Goal: Task Accomplishment & Management: Use online tool/utility

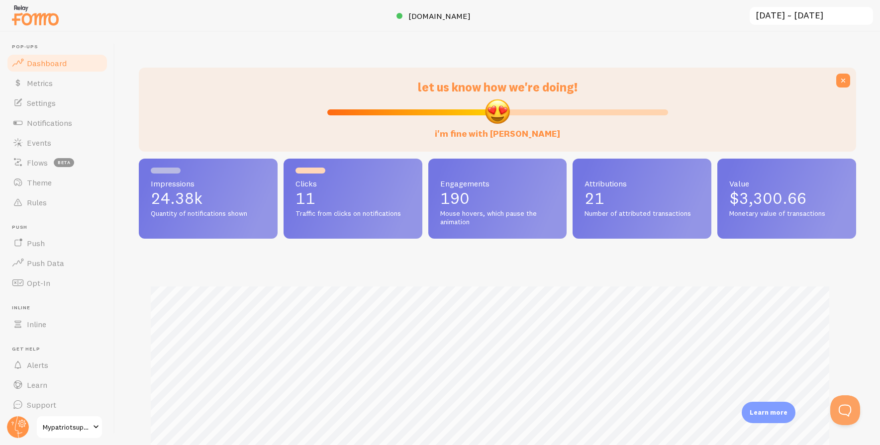
scroll to position [261, 710]
click at [41, 203] on span "Rules" at bounding box center [37, 202] width 20 height 10
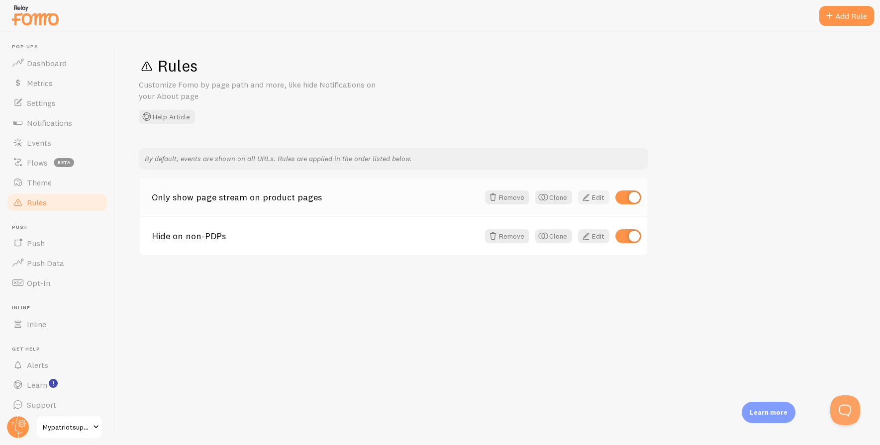
click at [597, 198] on link "Edit" at bounding box center [593, 198] width 31 height 14
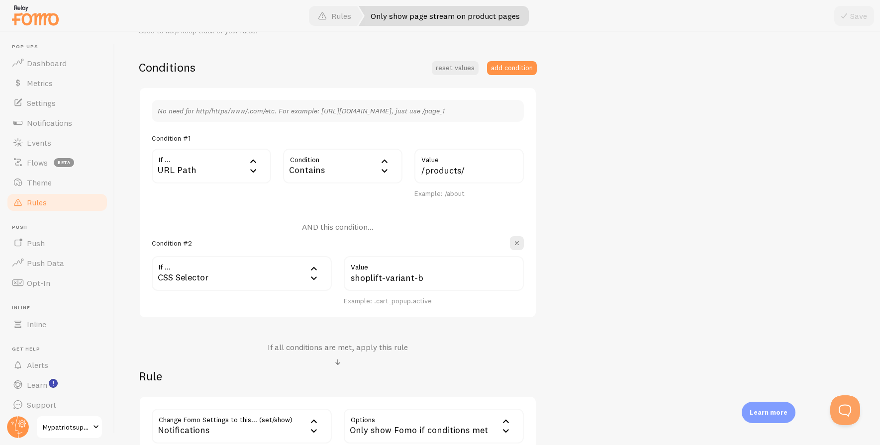
scroll to position [221, 0]
click at [34, 143] on span "Events" at bounding box center [39, 143] width 24 height 10
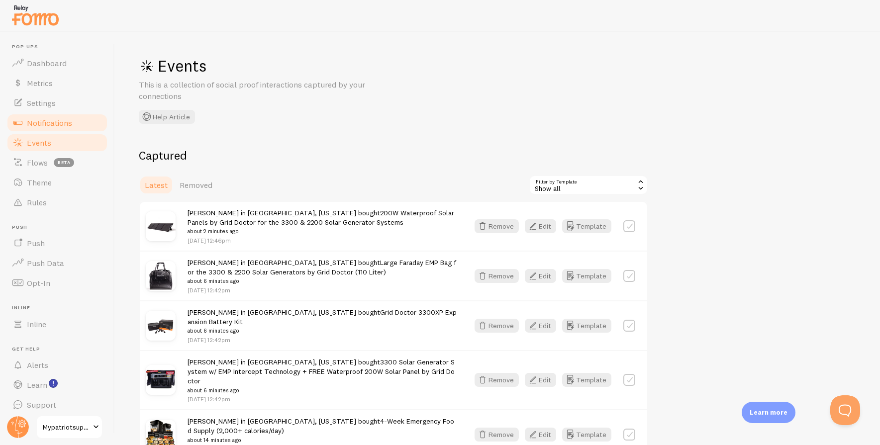
click at [37, 123] on span "Notifications" at bounding box center [49, 123] width 45 height 10
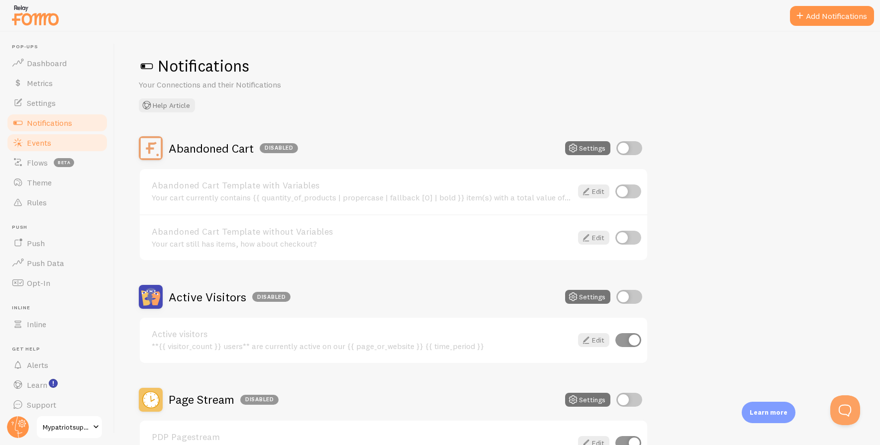
click at [43, 140] on span "Events" at bounding box center [39, 143] width 24 height 10
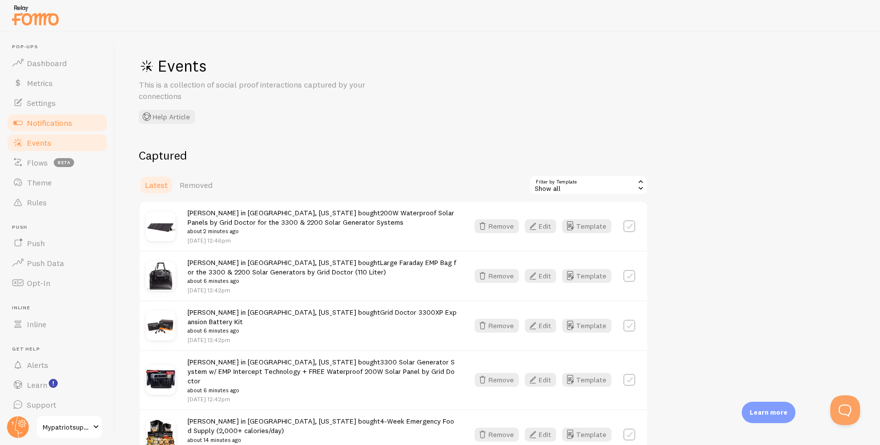
click at [44, 121] on span "Notifications" at bounding box center [49, 123] width 45 height 10
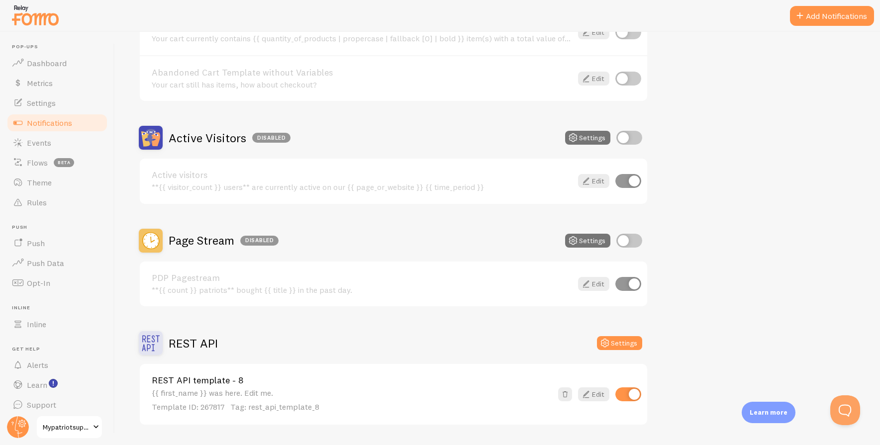
scroll to position [160, 0]
click at [596, 286] on link "Edit" at bounding box center [593, 284] width 31 height 14
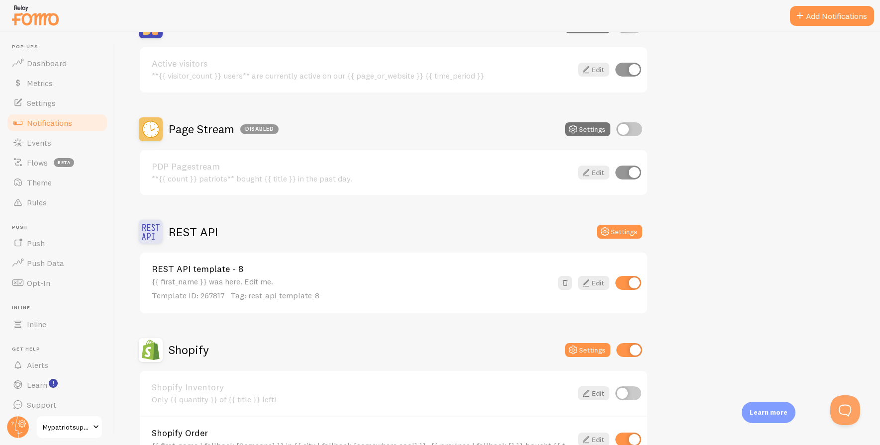
scroll to position [269, 0]
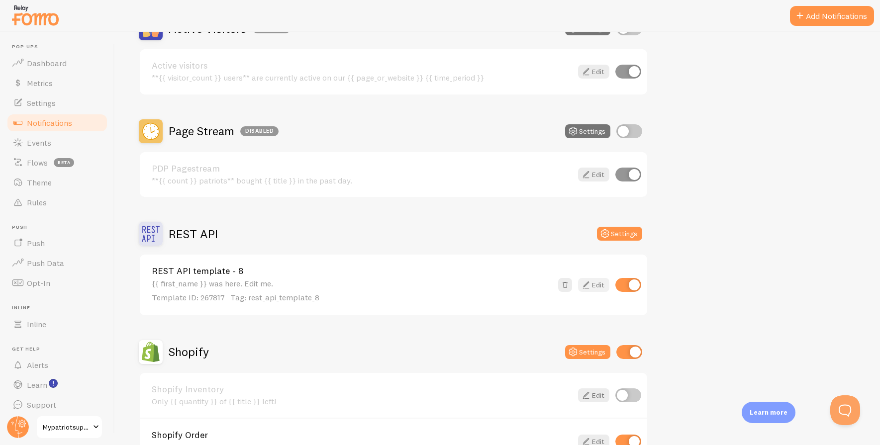
click at [598, 285] on link "Edit" at bounding box center [593, 285] width 31 height 14
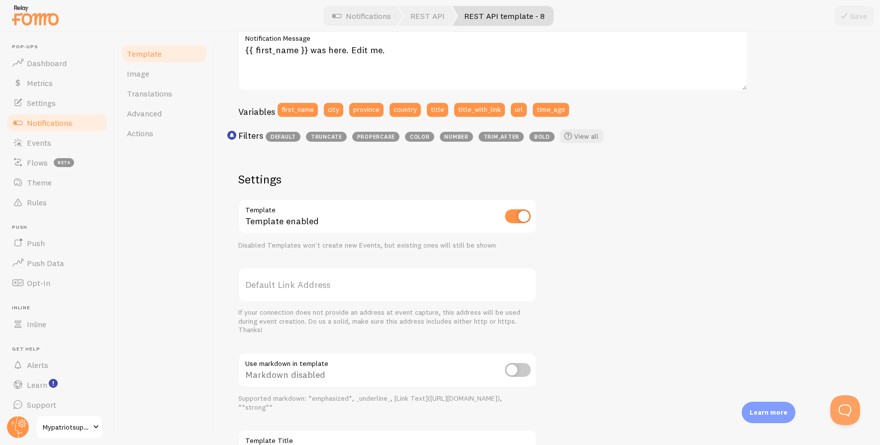
scroll to position [212, 0]
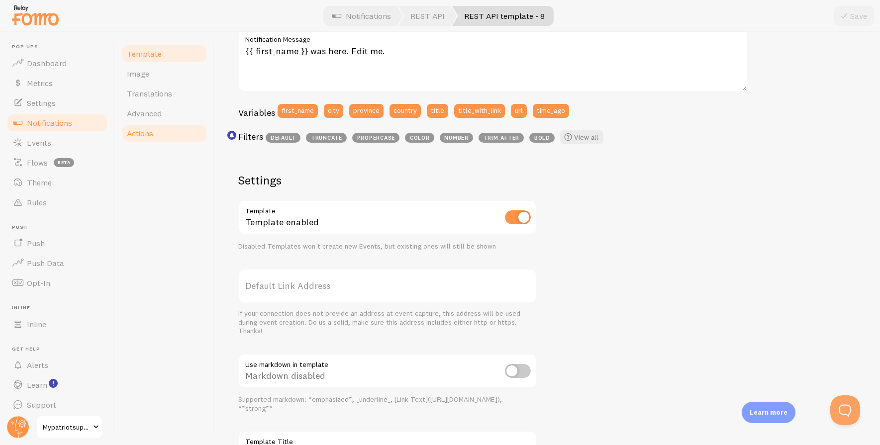
click at [139, 133] on span "Actions" at bounding box center [140, 133] width 26 height 10
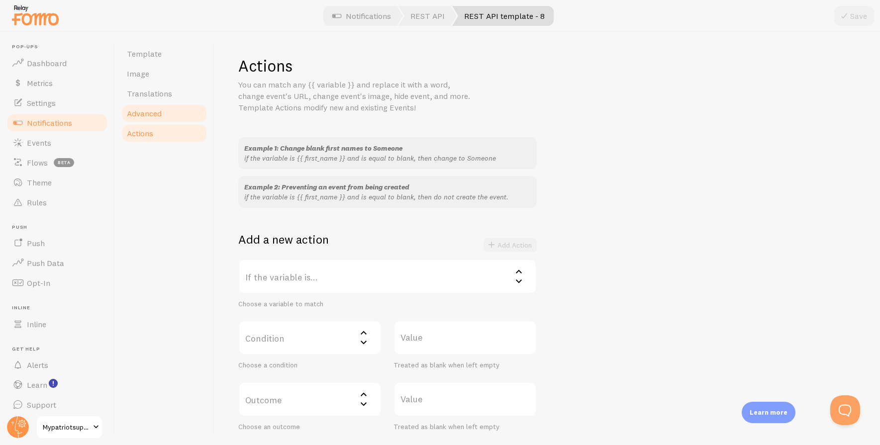
click at [164, 111] on link "Advanced" at bounding box center [164, 113] width 87 height 20
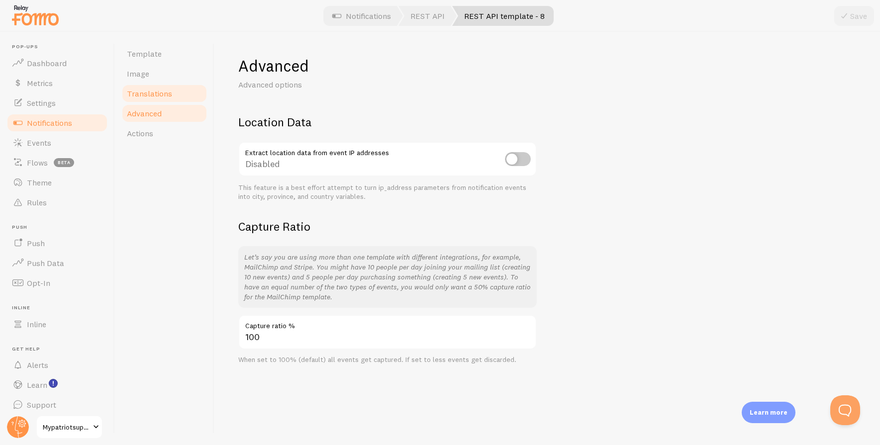
click at [154, 94] on span "Translations" at bounding box center [149, 94] width 45 height 10
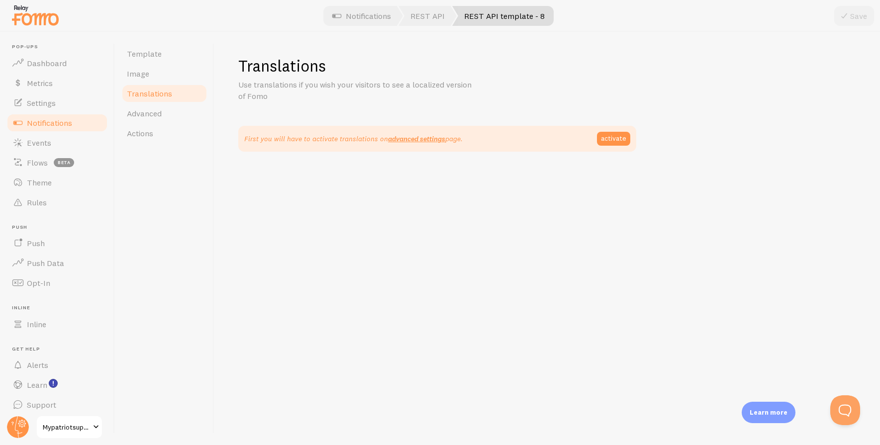
click at [60, 121] on span "Notifications" at bounding box center [49, 123] width 45 height 10
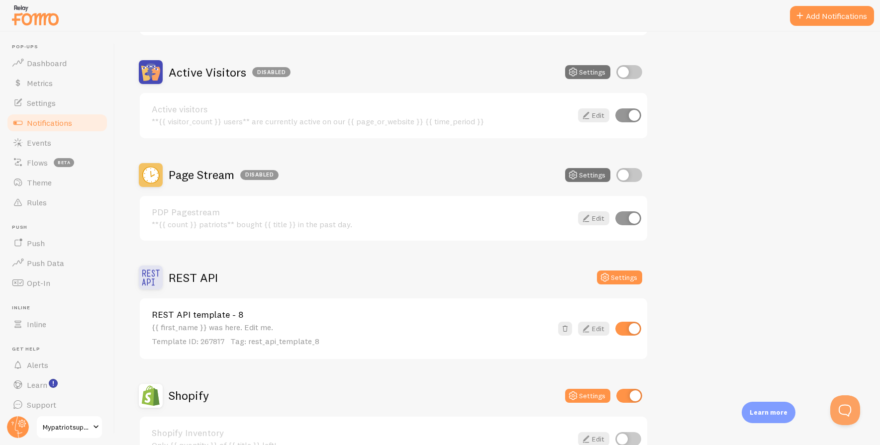
scroll to position [385, 0]
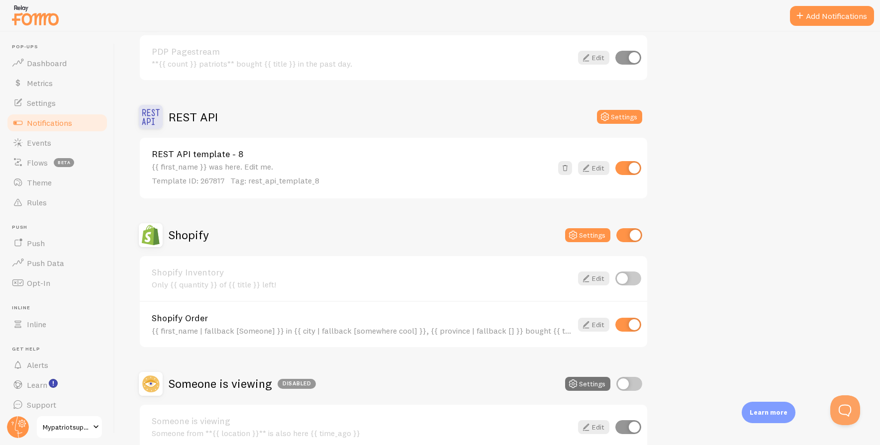
click at [624, 166] on input "checkbox" at bounding box center [628, 168] width 26 height 14
checkbox input "false"
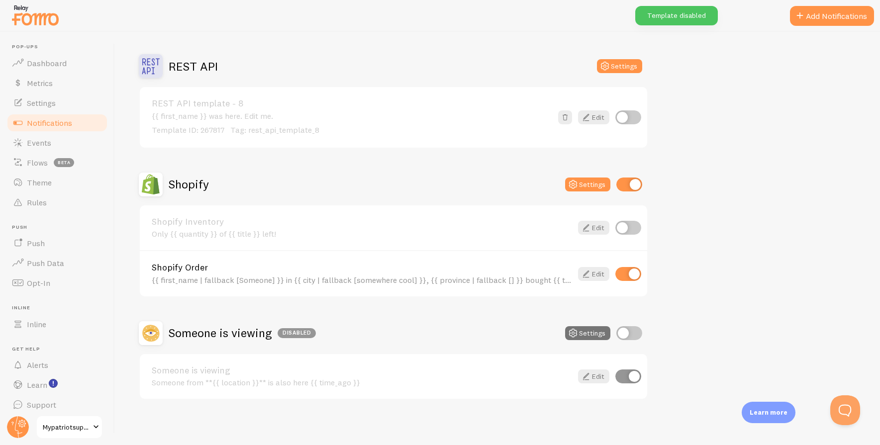
scroll to position [439, 0]
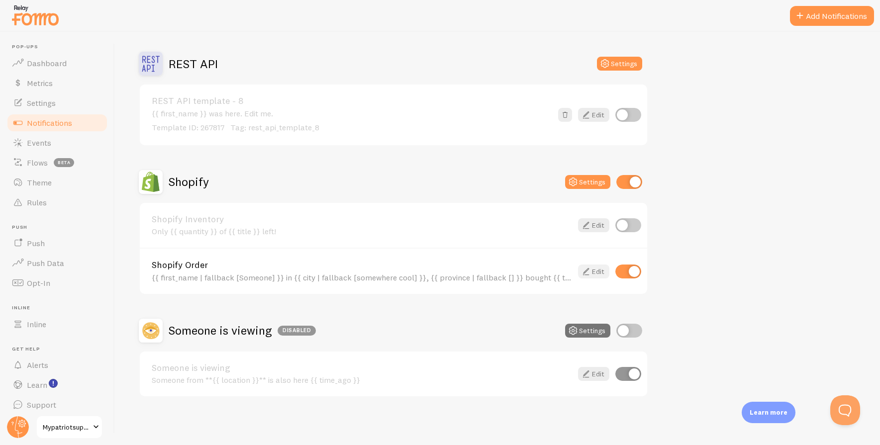
click at [590, 268] on icon at bounding box center [586, 272] width 12 height 12
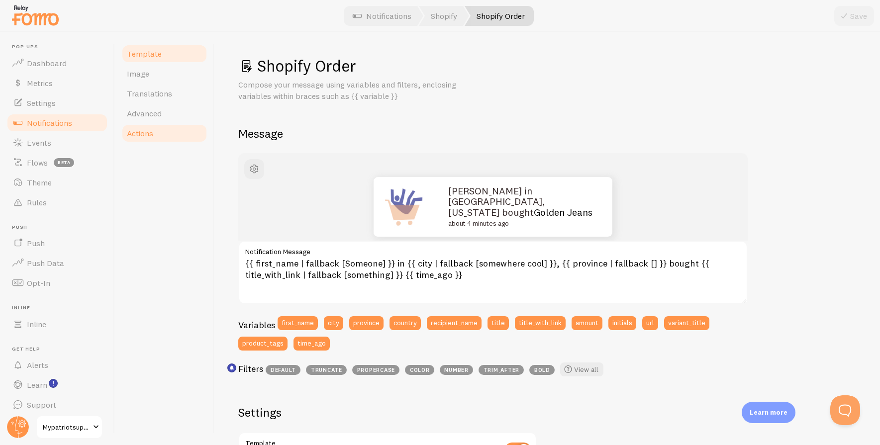
click at [134, 130] on span "Actions" at bounding box center [140, 133] width 26 height 10
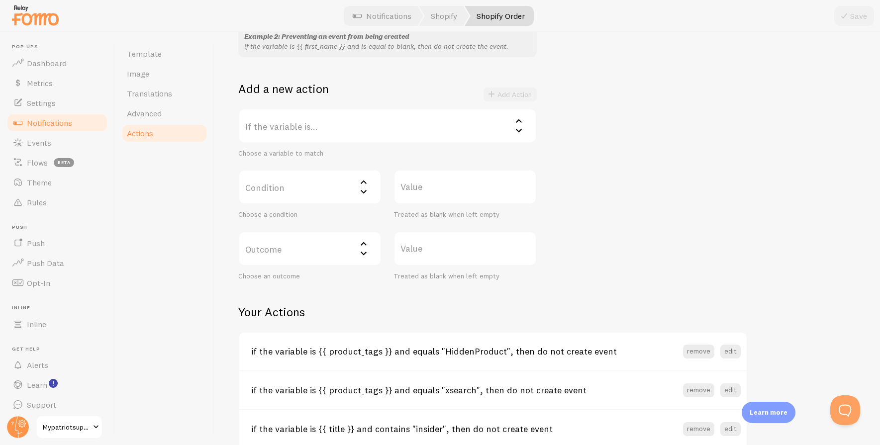
scroll to position [148, 0]
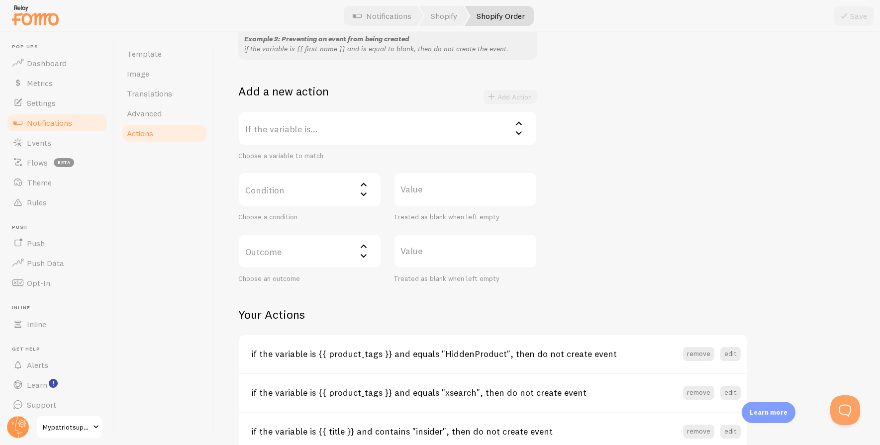
click at [371, 138] on label "If the variable is..." at bounding box center [387, 128] width 298 height 35
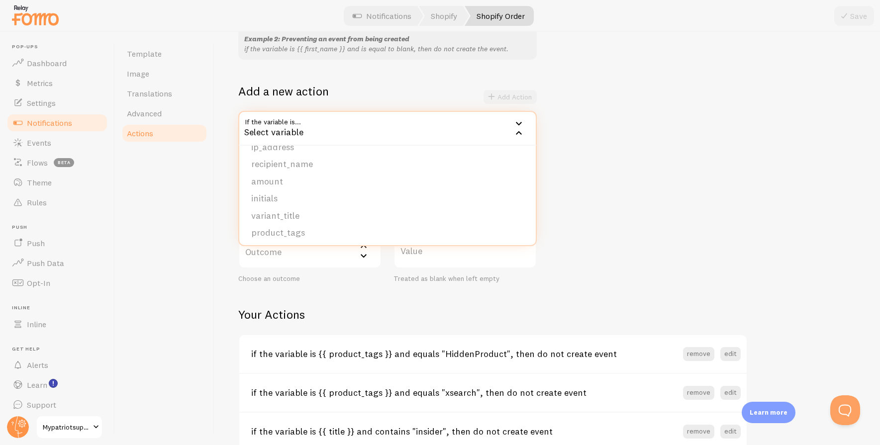
scroll to position [153, 0]
click at [352, 225] on li "product_tags" at bounding box center [387, 230] width 296 height 17
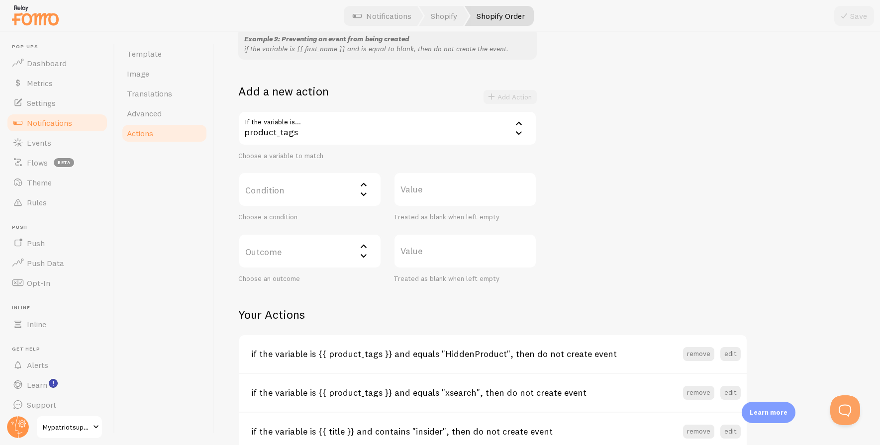
click at [328, 191] on label "Condition" at bounding box center [309, 189] width 143 height 35
click at [318, 223] on li "equals" at bounding box center [309, 221] width 141 height 17
click at [426, 192] on label "Value" at bounding box center [464, 189] width 143 height 35
click at [426, 192] on input "Value" at bounding box center [464, 189] width 143 height 35
click at [342, 182] on div "equals" at bounding box center [309, 189] width 143 height 35
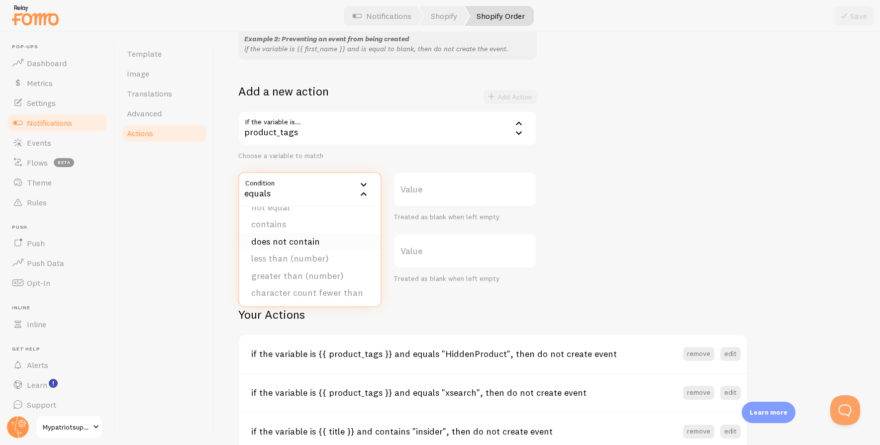
scroll to position [0, 0]
click at [282, 272] on li "does not contain" at bounding box center [309, 273] width 141 height 17
click at [411, 183] on label "Value" at bounding box center [464, 189] width 143 height 35
click at [411, 183] on input "Value" at bounding box center [464, 189] width 143 height 35
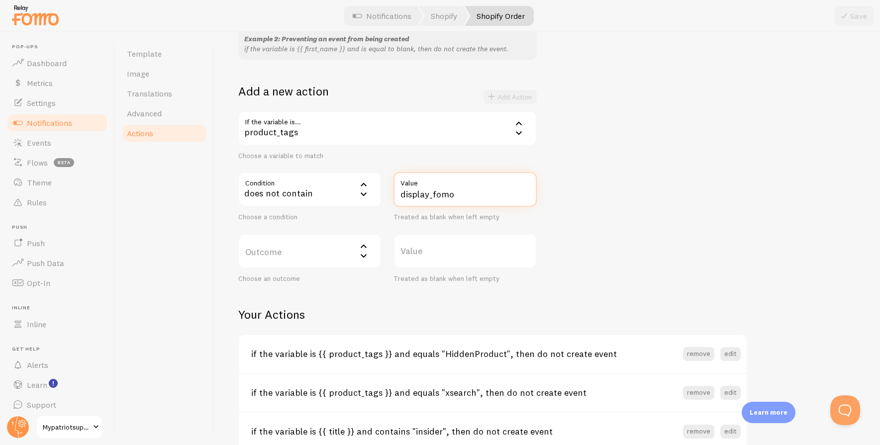
type input "display_fomo"
click at [603, 188] on div "Example 1: Change blank first names to Someone if the variable is {{ first_name…" at bounding box center [547, 136] width 618 height 294
click at [309, 251] on label "Outcome" at bounding box center [309, 251] width 143 height 35
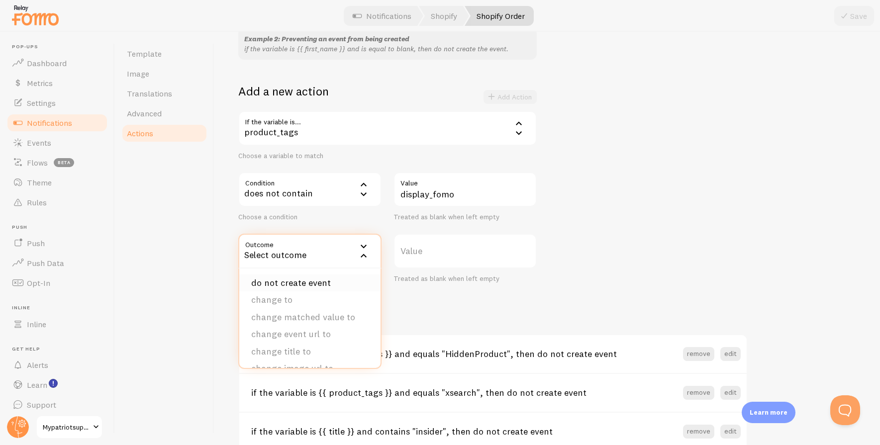
click at [296, 281] on li "do not create event" at bounding box center [309, 283] width 141 height 17
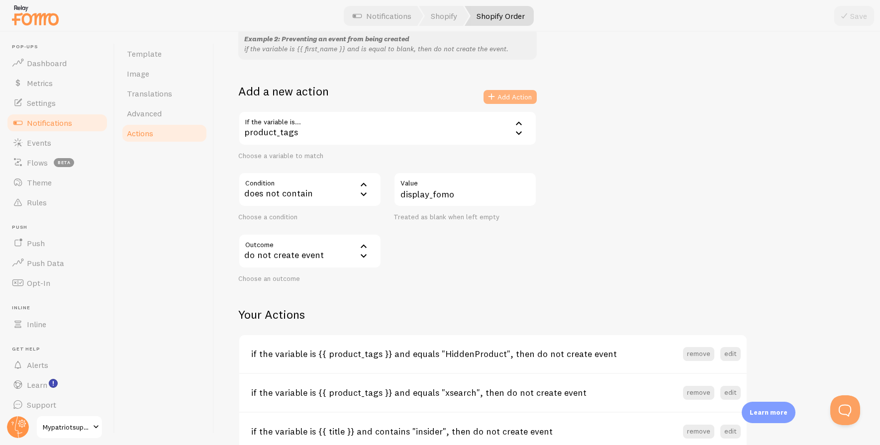
click at [513, 96] on button "Add Action" at bounding box center [509, 97] width 53 height 14
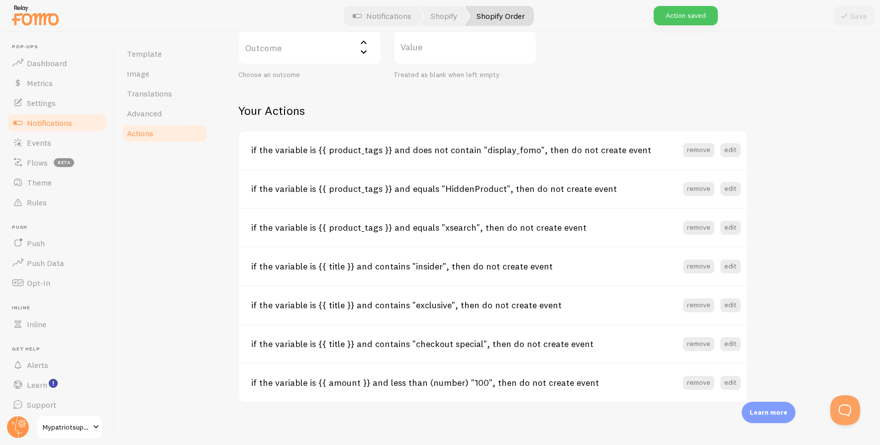
scroll to position [358, 0]
